Goal: Book appointment/travel/reservation

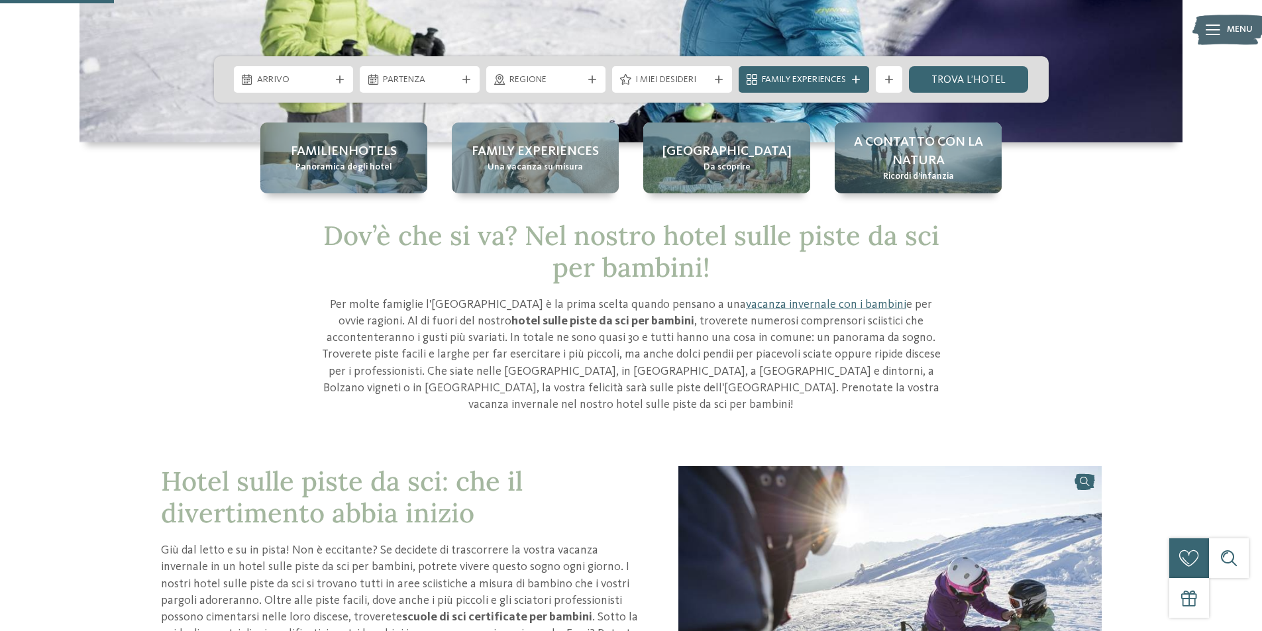
scroll to position [199, 0]
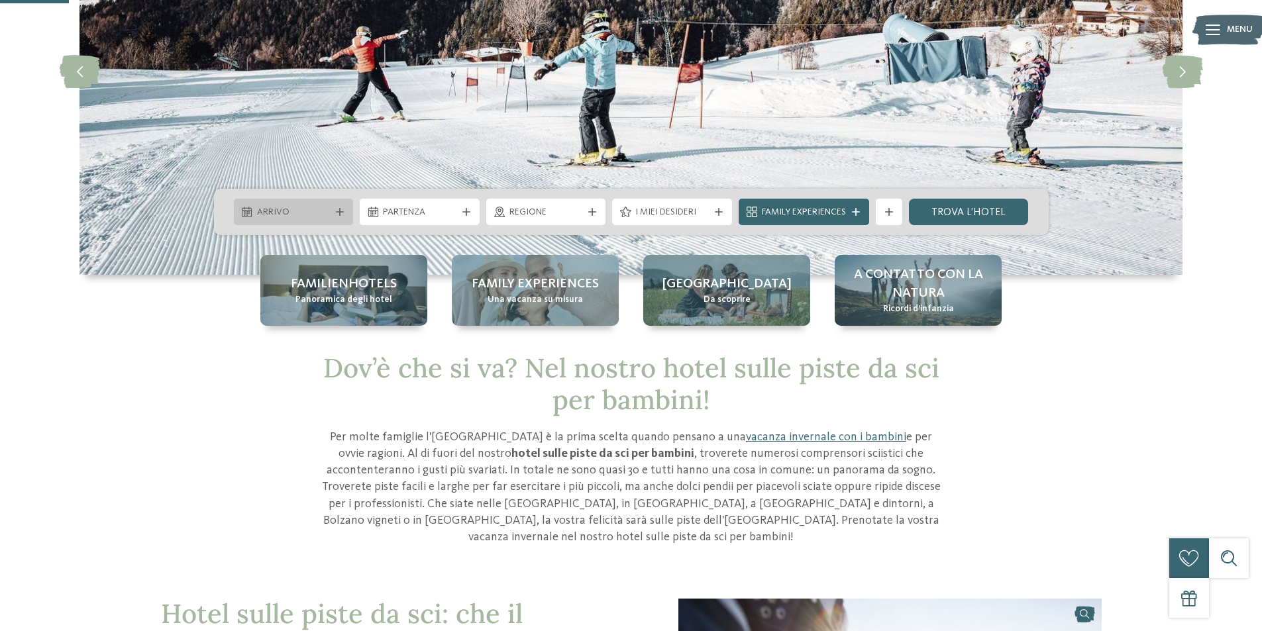
click at [343, 214] on icon at bounding box center [340, 212] width 8 height 8
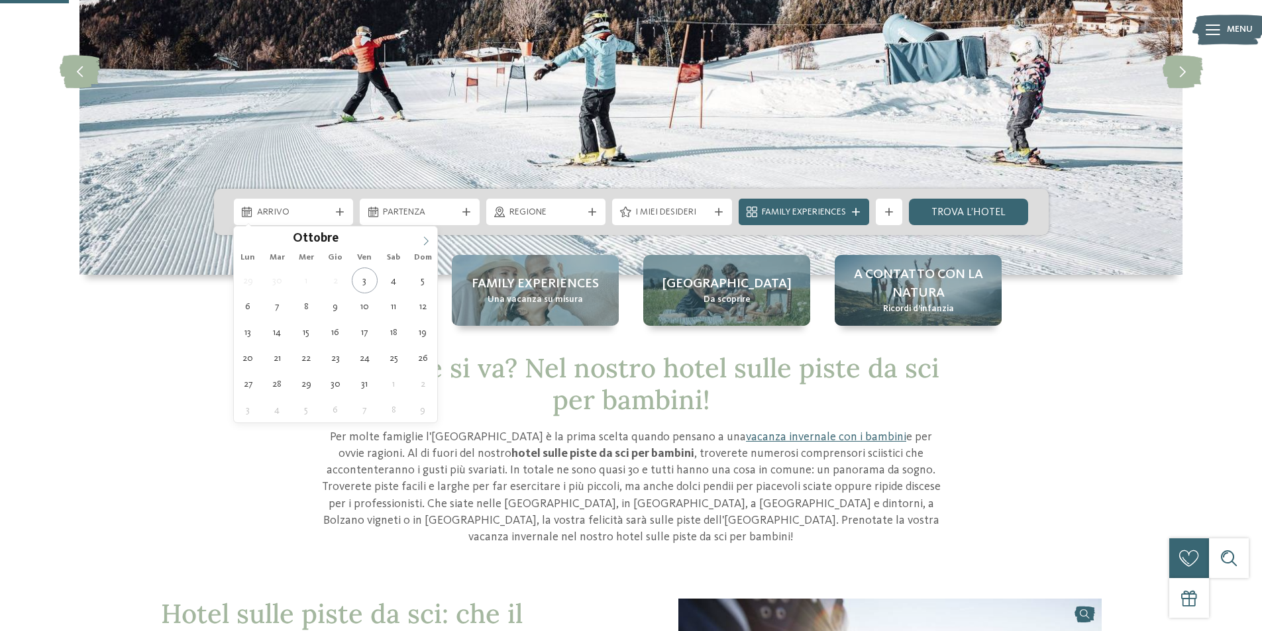
click at [423, 241] on icon at bounding box center [425, 241] width 9 height 9
type input "****"
click at [422, 237] on icon at bounding box center [425, 241] width 9 height 9
type div "[DATE]"
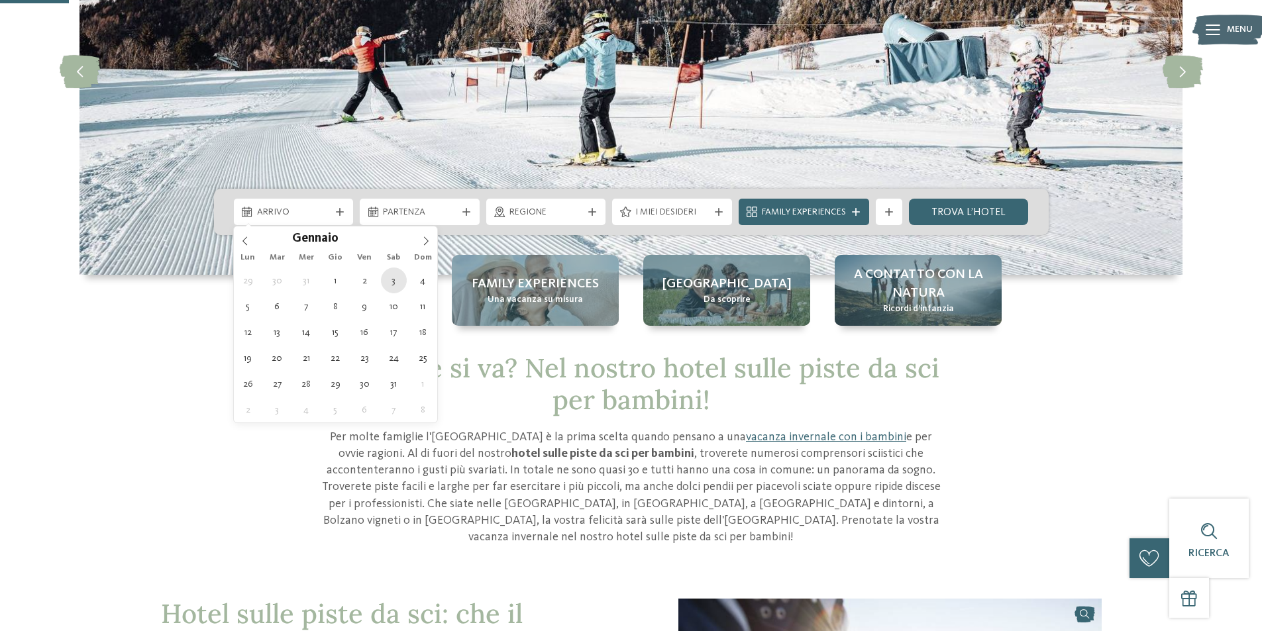
type input "****"
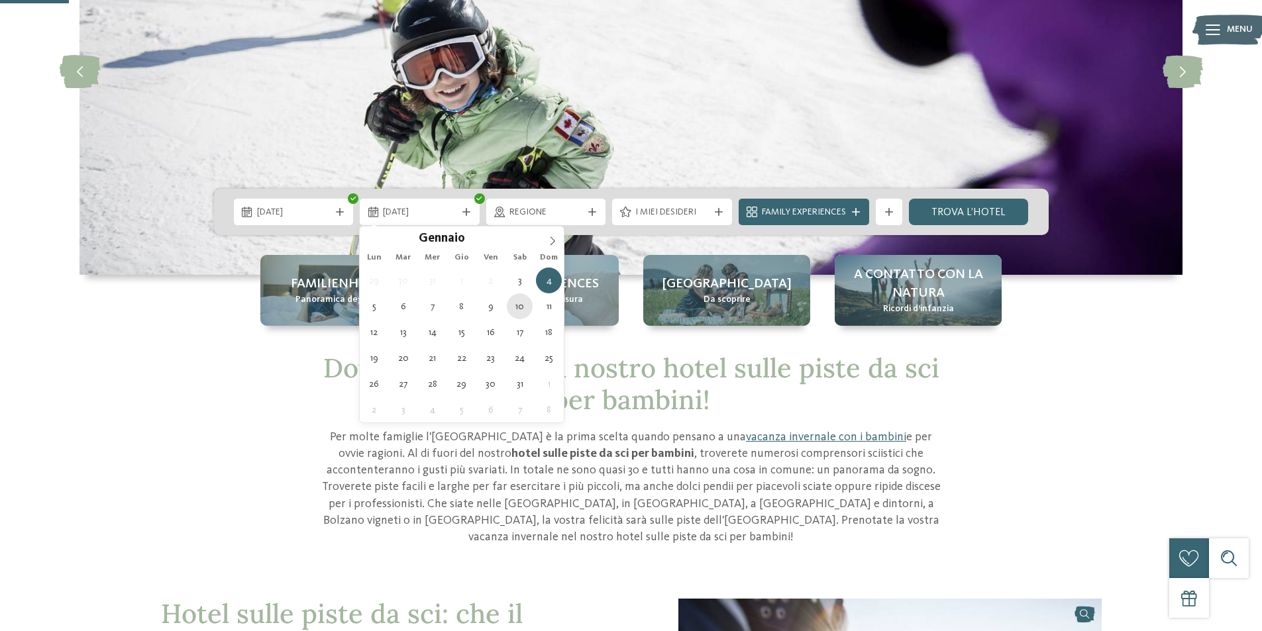
type div "[DATE]"
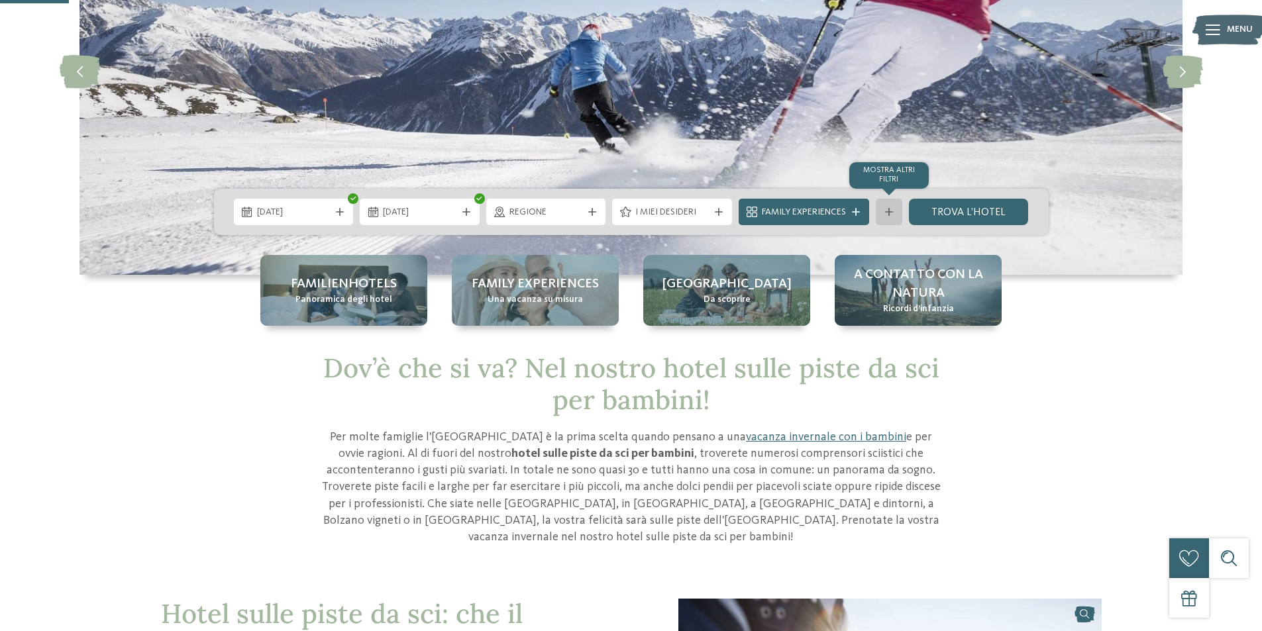
click at [890, 215] on icon at bounding box center [889, 212] width 8 height 8
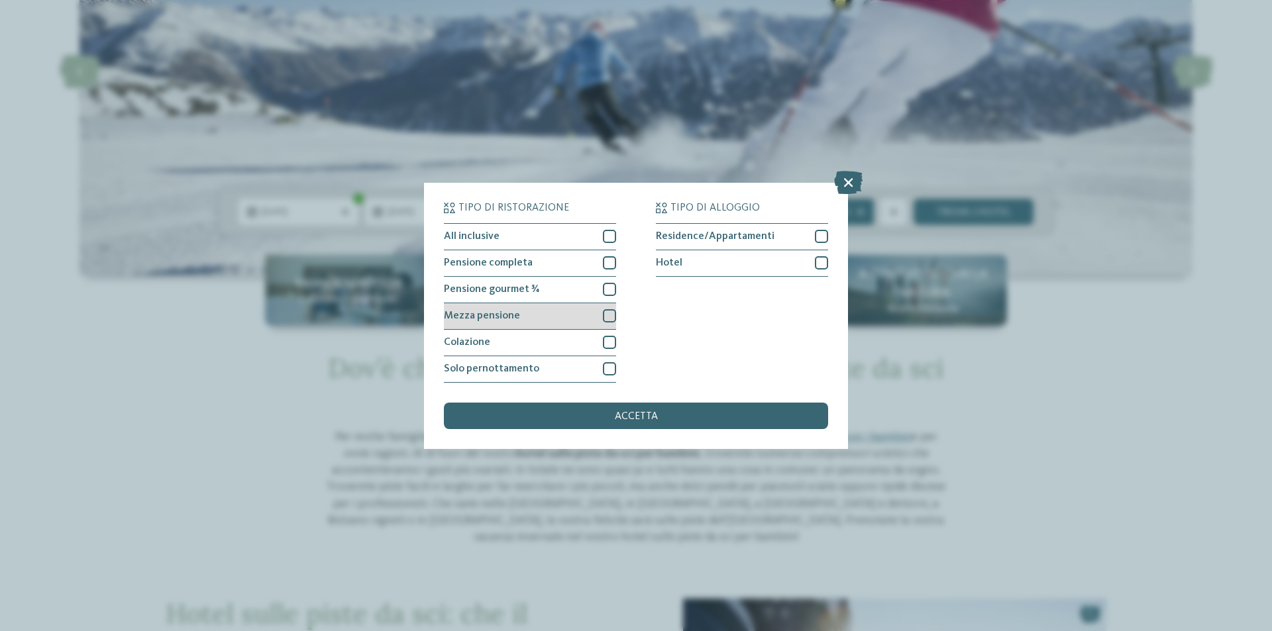
click at [608, 313] on div at bounding box center [609, 315] width 13 height 13
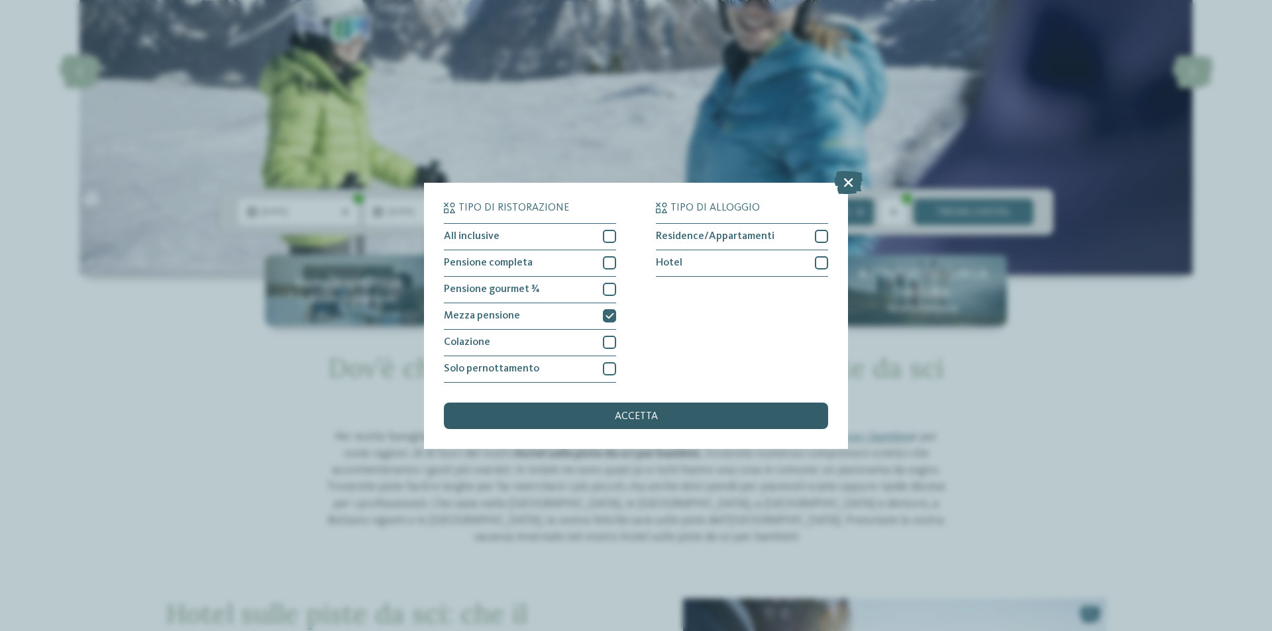
click at [608, 411] on div "accetta" at bounding box center [636, 416] width 384 height 26
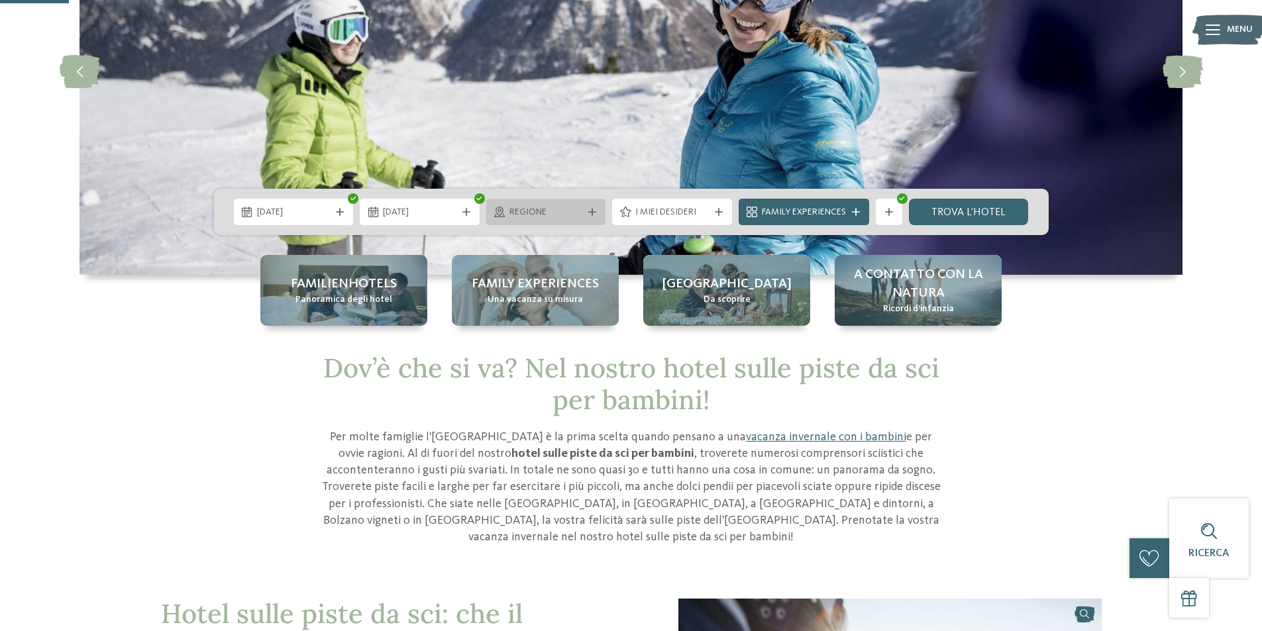
click at [576, 210] on span "Regione" at bounding box center [546, 212] width 74 height 13
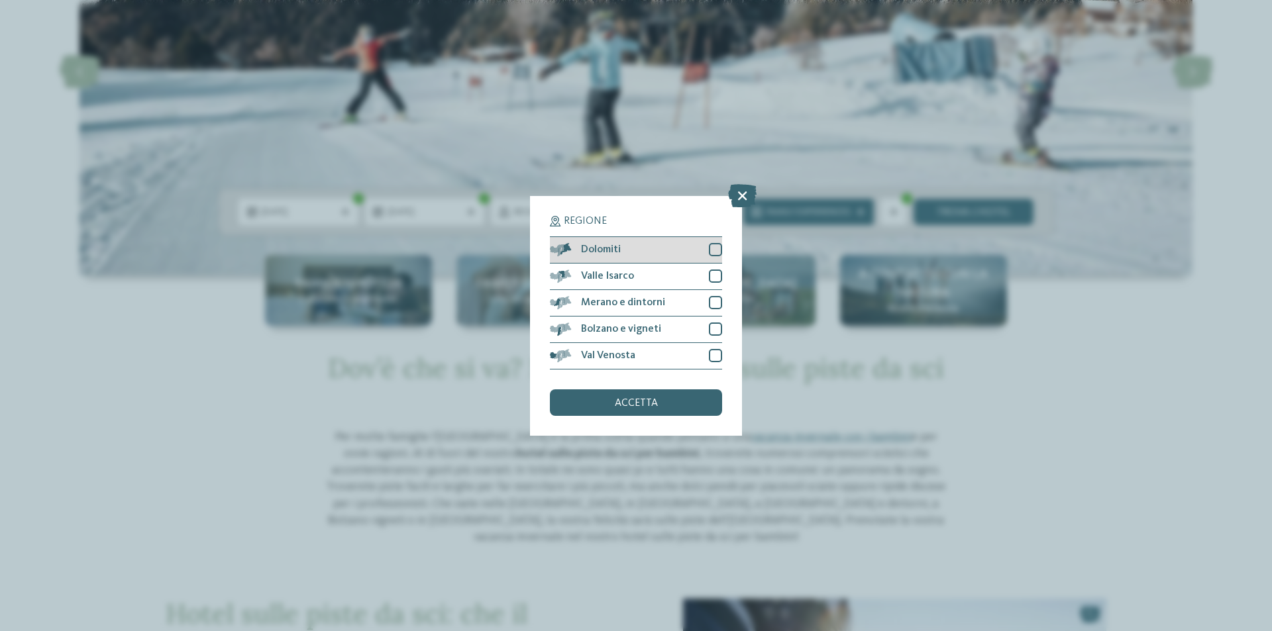
click at [703, 251] on div "Dolomiti" at bounding box center [636, 250] width 172 height 26
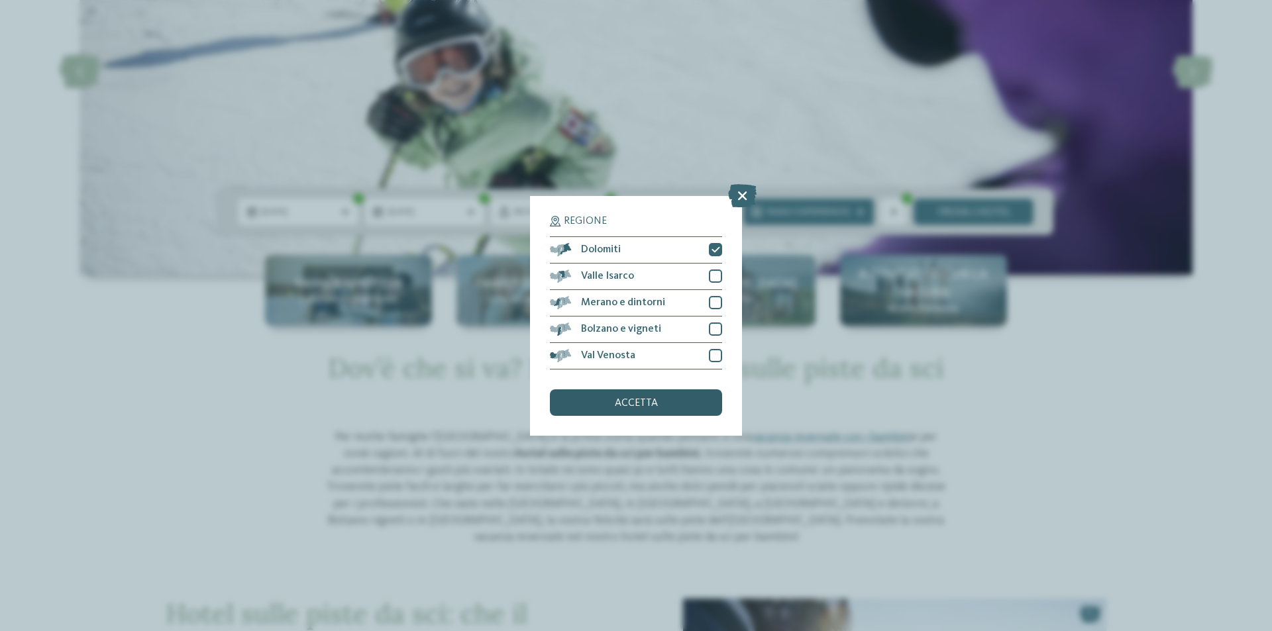
click at [605, 401] on div "accetta" at bounding box center [636, 403] width 172 height 26
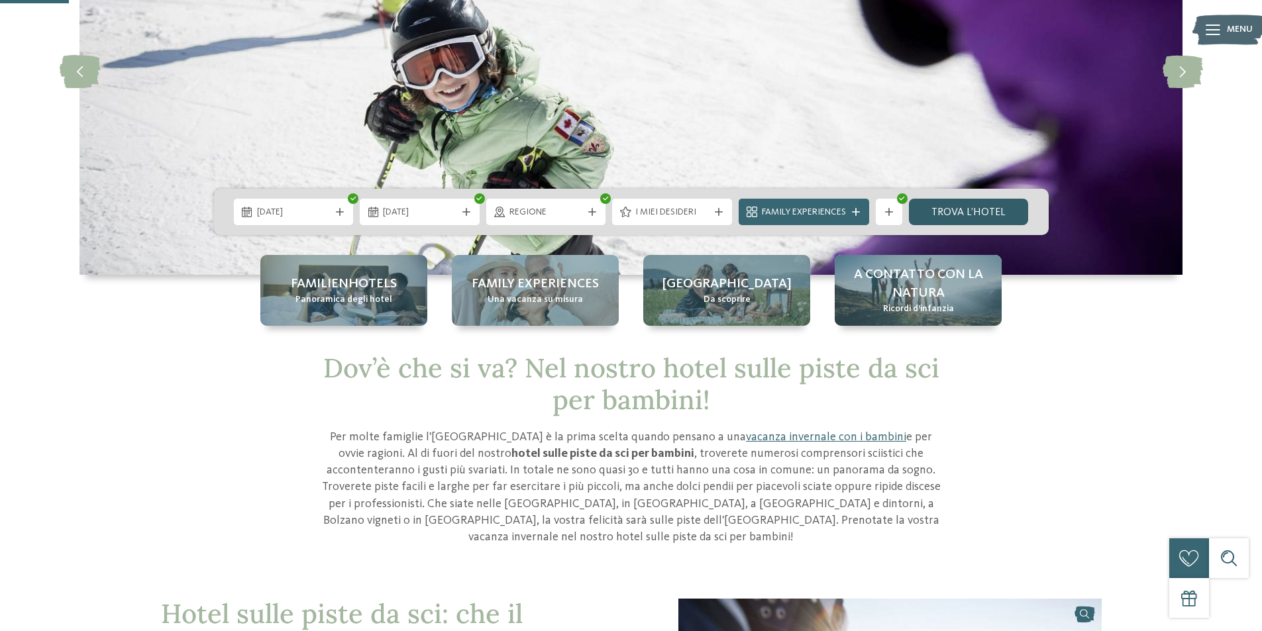
click at [1000, 212] on link "trova l’hotel" at bounding box center [969, 212] width 120 height 26
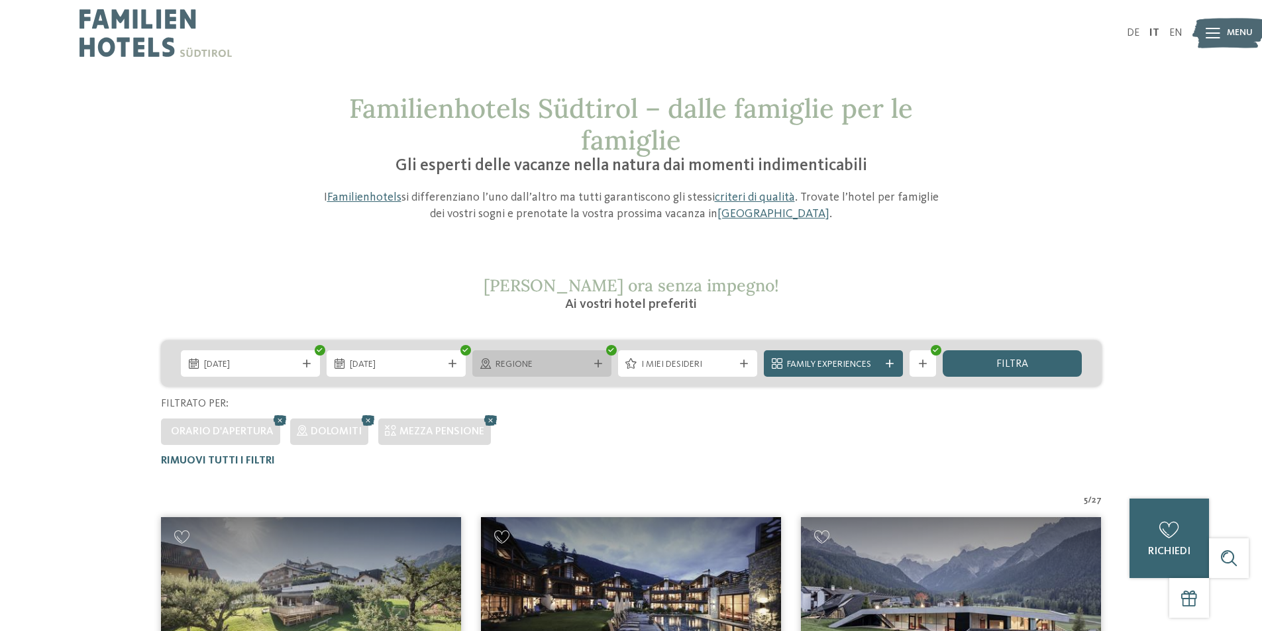
click at [593, 371] on div "Regione" at bounding box center [541, 363] width 139 height 26
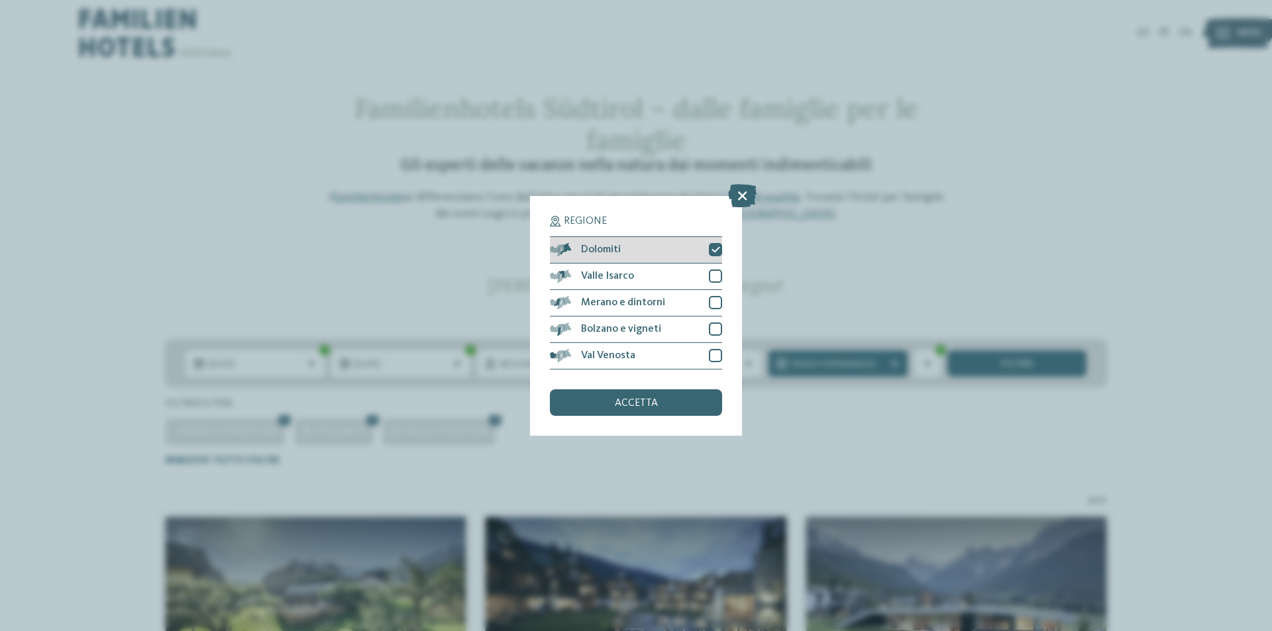
click at [717, 253] on icon at bounding box center [716, 250] width 9 height 8
click at [653, 399] on span "accetta" at bounding box center [636, 403] width 43 height 11
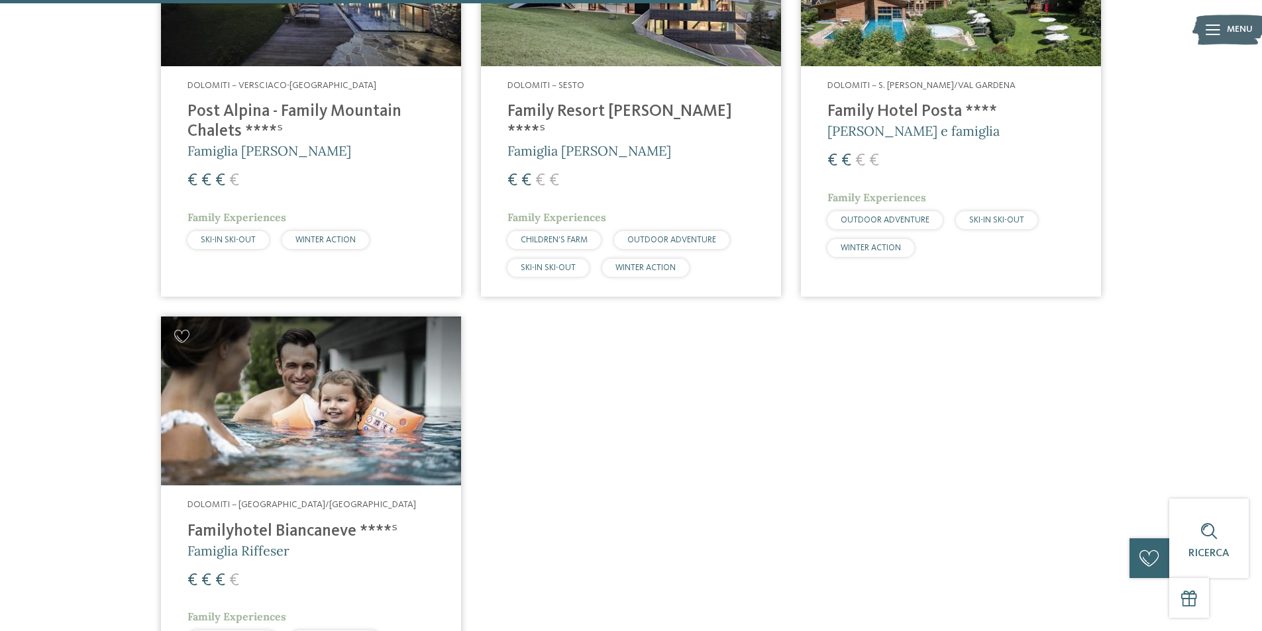
scroll to position [1053, 0]
